Goal: Check status: Check status

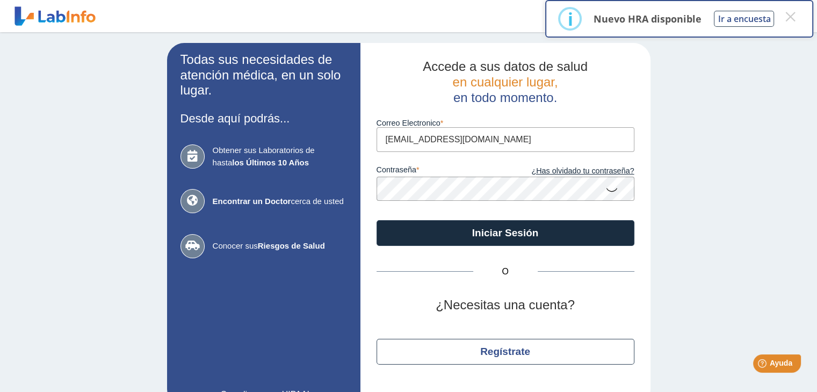
type input "[EMAIL_ADDRESS][DOMAIN_NAME]"
click at [608, 190] on icon at bounding box center [612, 189] width 13 height 21
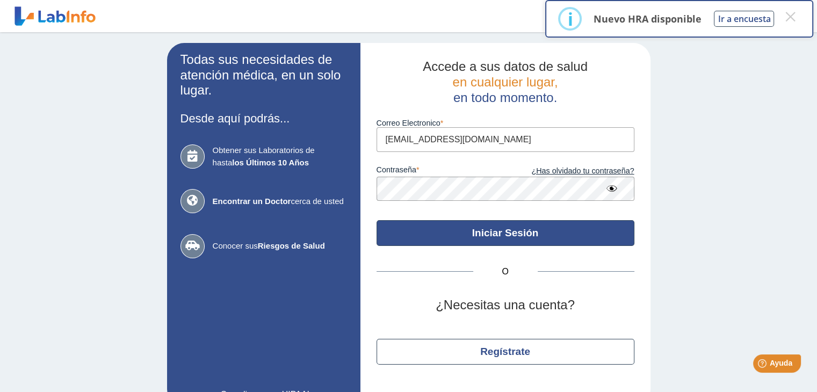
click at [567, 228] on button "Iniciar Sesión" at bounding box center [506, 233] width 258 height 26
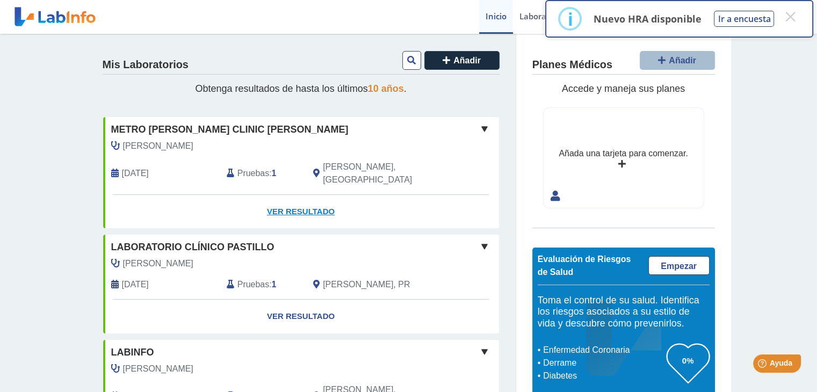
click at [291, 198] on link "Ver Resultado" at bounding box center [301, 212] width 396 height 34
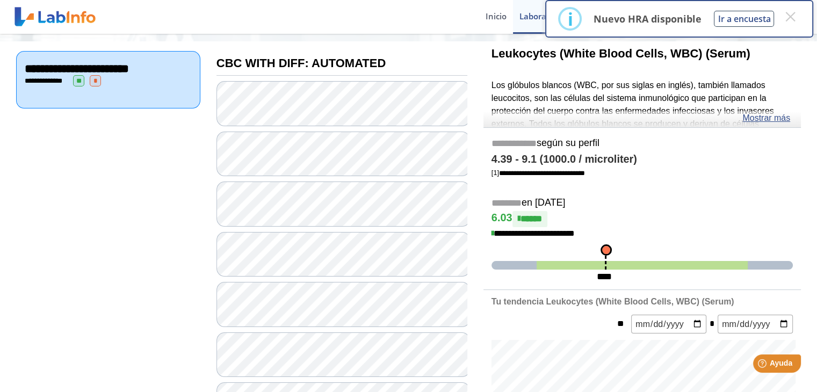
scroll to position [117, 0]
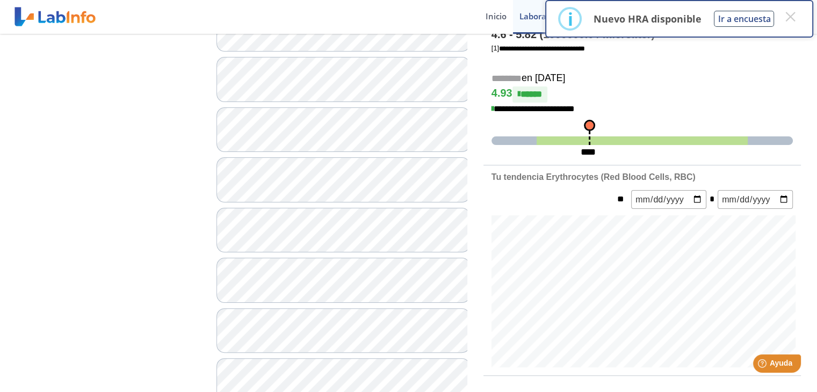
scroll to position [241, 0]
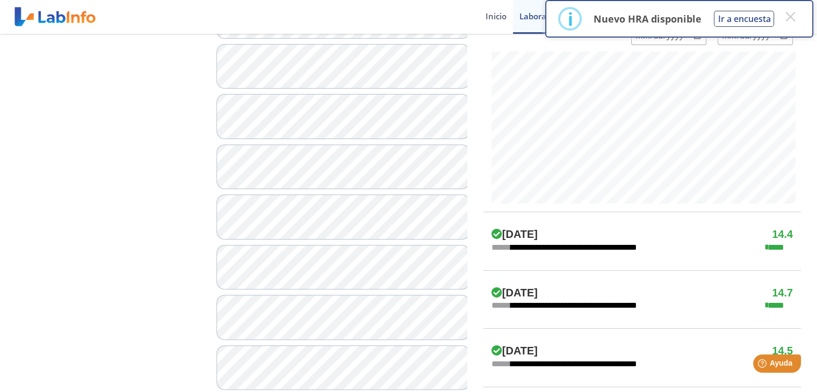
scroll to position [406, 0]
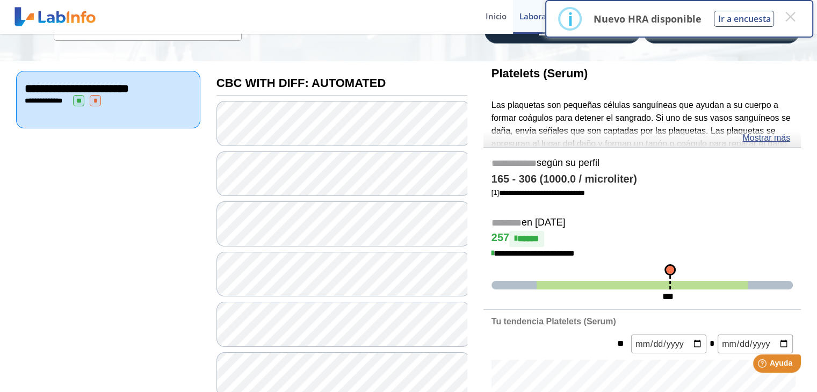
scroll to position [98, 0]
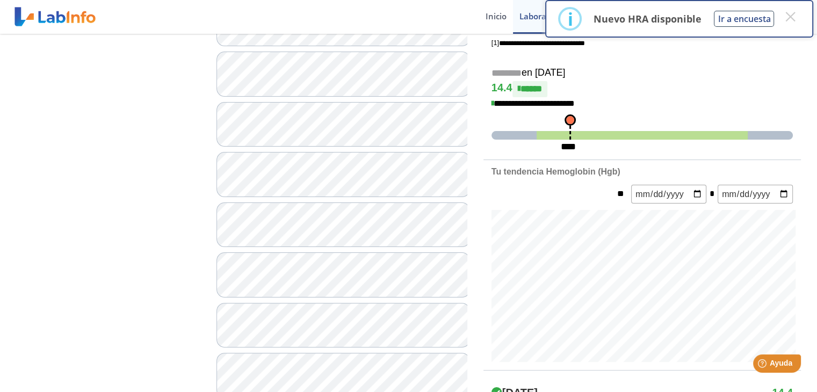
scroll to position [246, 0]
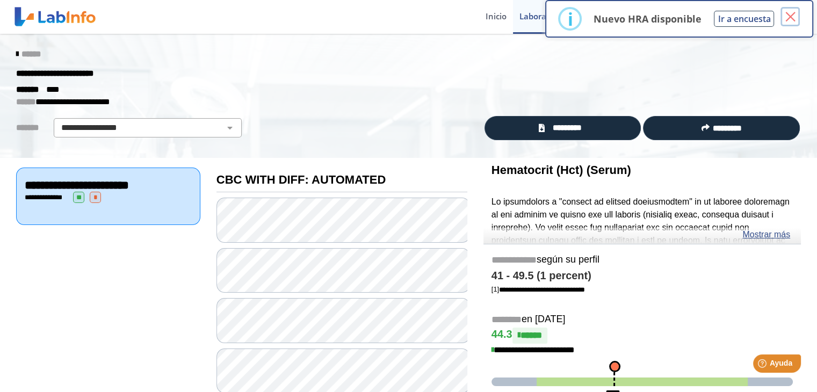
click at [789, 10] on button "×" at bounding box center [790, 16] width 19 height 19
